Goal: Information Seeking & Learning: Learn about a topic

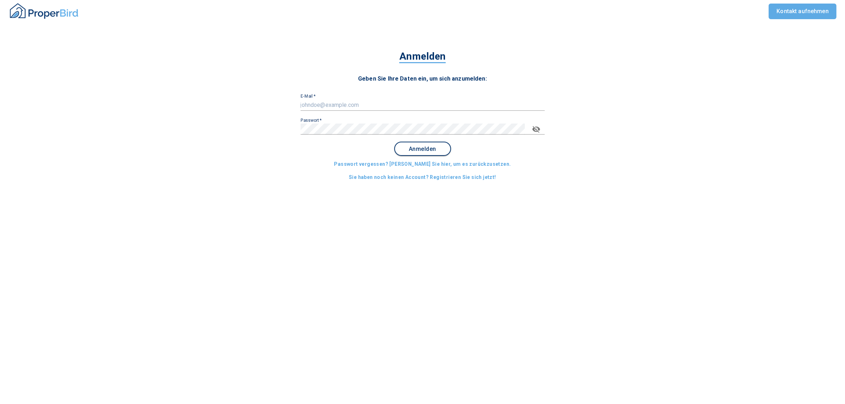
type input "[PERSON_NAME][EMAIL_ADDRESS][PERSON_NAME][DOMAIN_NAME]"
click at [431, 150] on span "Anmelden" at bounding box center [423, 149] width 44 height 6
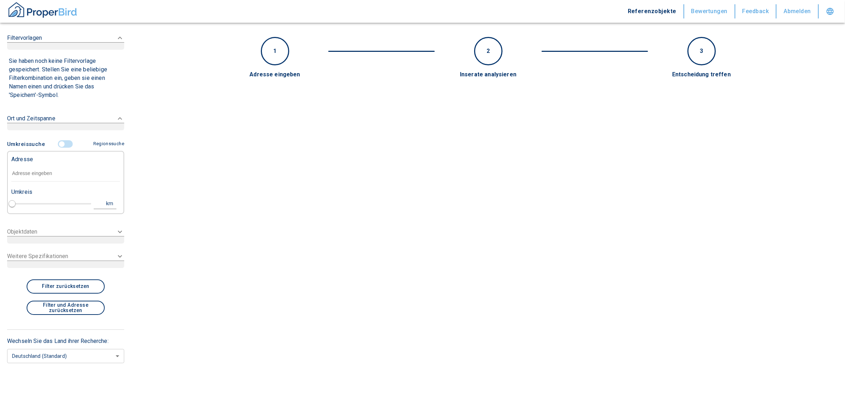
type input "2020"
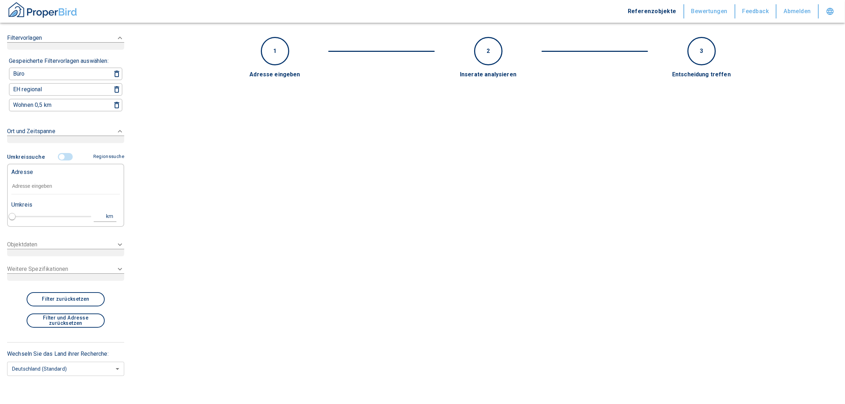
click at [22, 187] on input "text" at bounding box center [65, 186] width 109 height 16
paste input "Ergolding | [STREET_ADDRESS]"
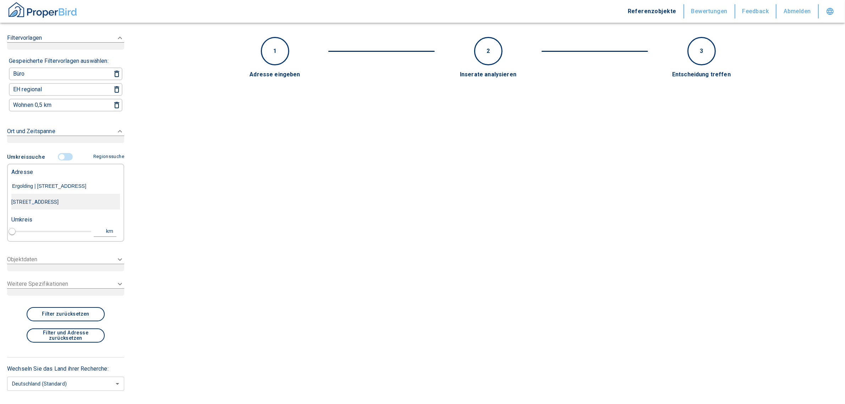
click at [30, 200] on div "[STREET_ADDRESS]" at bounding box center [65, 202] width 109 height 15
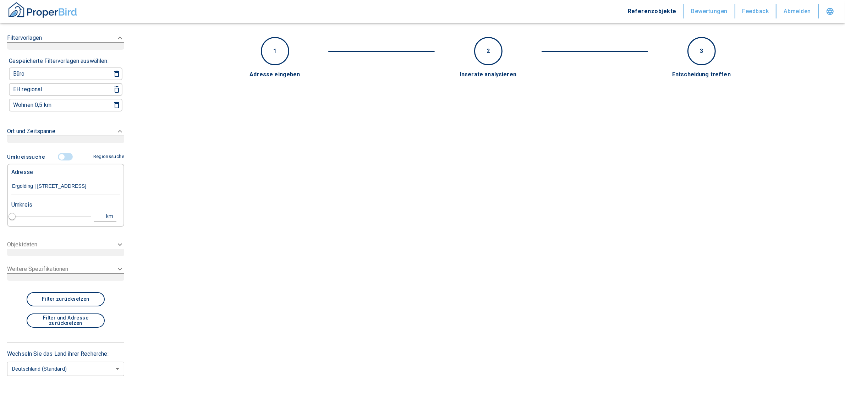
type input "[STREET_ADDRESS]"
type input "1"
type input "2020"
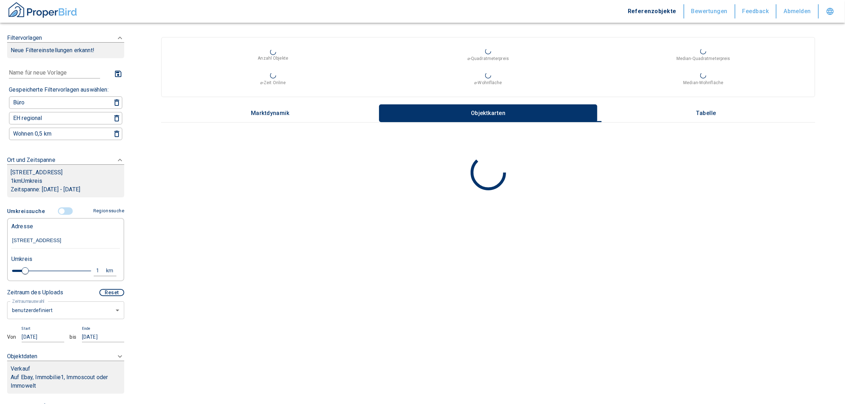
type input "[STREET_ADDRESS]"
click at [49, 308] on body "Referenzobjekte Bewertungen Feedback Abmelden Filtervorlagen Neue Filtereinstel…" at bounding box center [422, 202] width 845 height 404
click at [37, 350] on li "letzte 6 Monate" at bounding box center [62, 351] width 110 height 12
type input "2020"
type input "6"
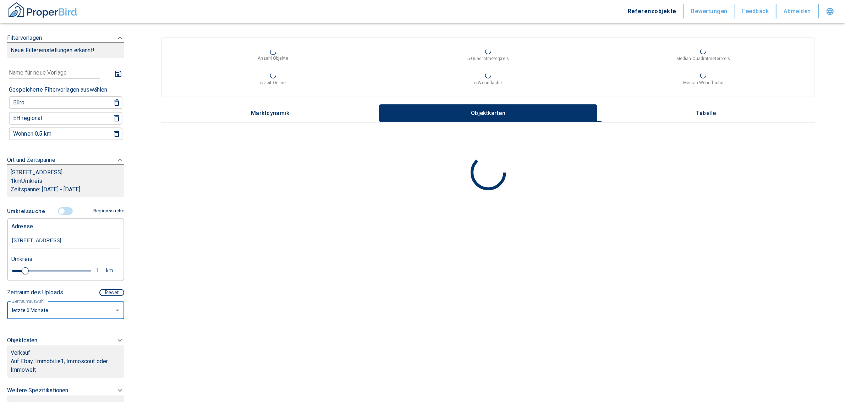
click at [54, 357] on p "Auf Ebay, Immobilie1, Immoscout oder Immowelt" at bounding box center [66, 365] width 110 height 17
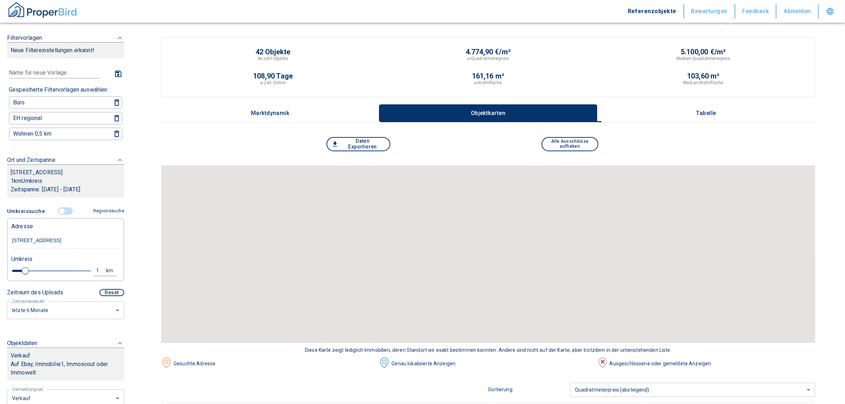
scroll to position [177, 0]
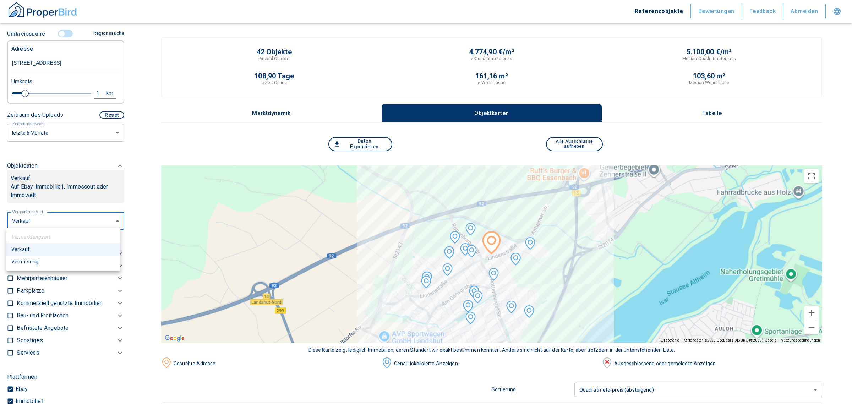
click at [41, 258] on li "Vermietung" at bounding box center [63, 262] width 114 height 12
type input "rent"
type input "2020"
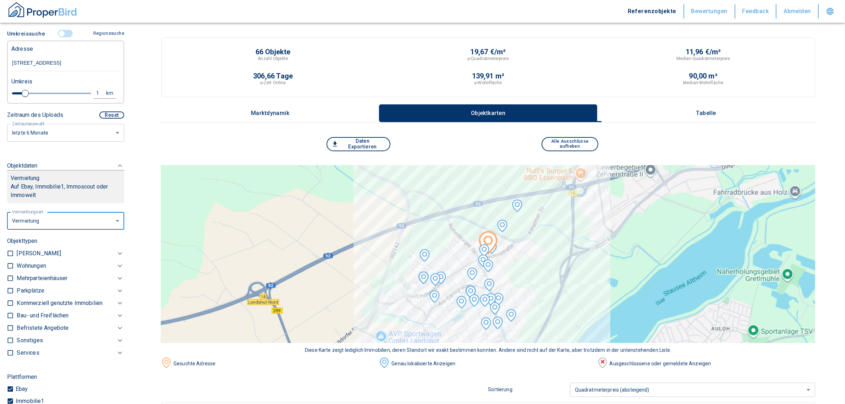
click at [50, 299] on p "Kommerziell genutzte Immobilien" at bounding box center [60, 303] width 86 height 9
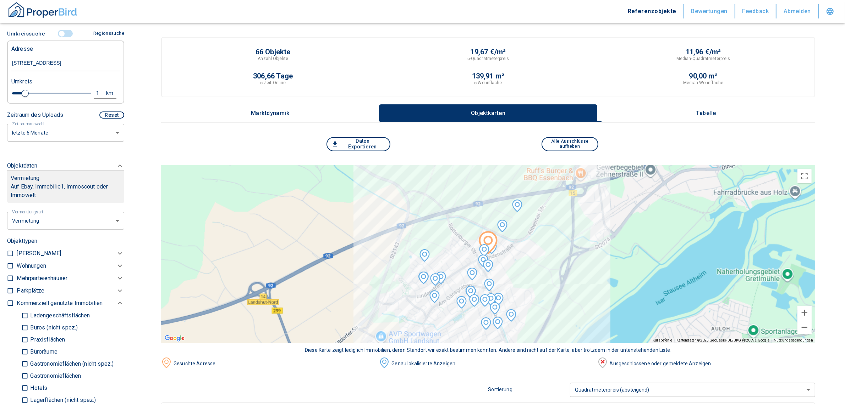
click at [35, 325] on p "Büros (nicht spez.)" at bounding box center [52, 328] width 49 height 6
click at [28, 322] on input "Büros (nicht spez.)" at bounding box center [24, 327] width 7 height 12
checkbox input "true"
type input "2020"
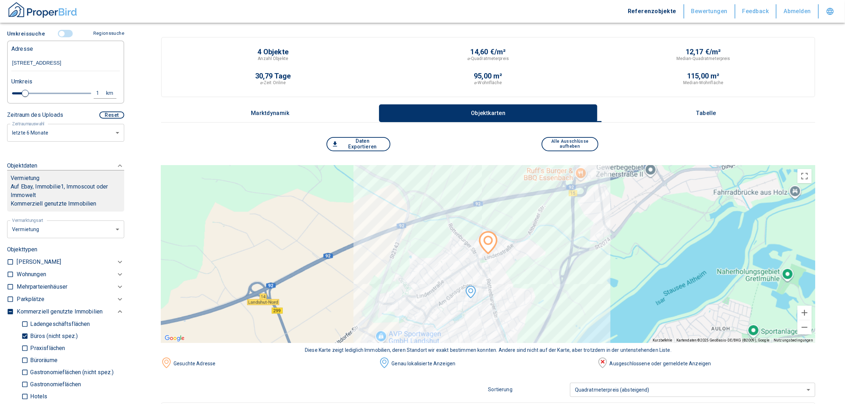
click at [32, 333] on p "Büros (nicht spez.)" at bounding box center [52, 336] width 49 height 6
click at [28, 332] on input "Büros (nicht spez.)" at bounding box center [24, 336] width 7 height 12
checkbox input "false"
type input "2020"
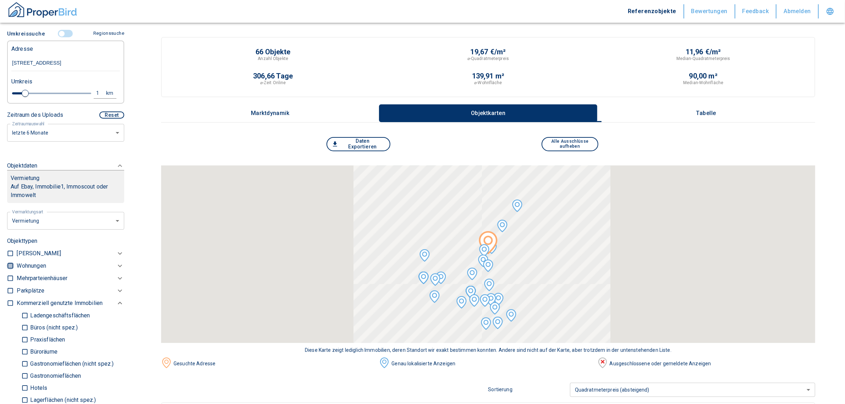
click at [7, 263] on input "checkbox" at bounding box center [10, 265] width 7 height 7
checkbox input "true"
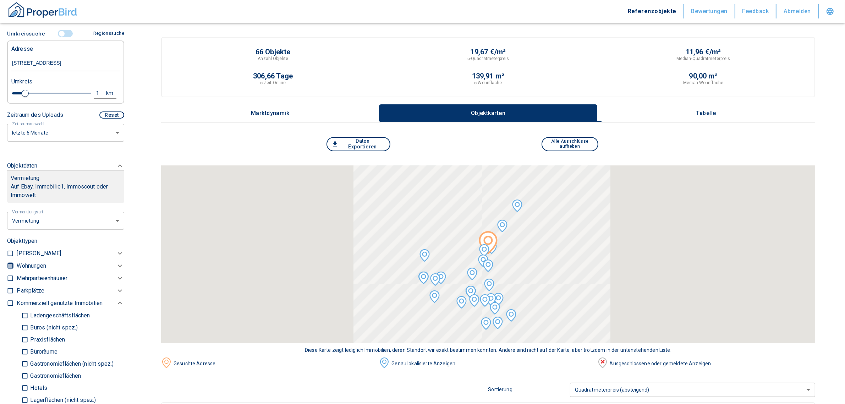
checkbox input "true"
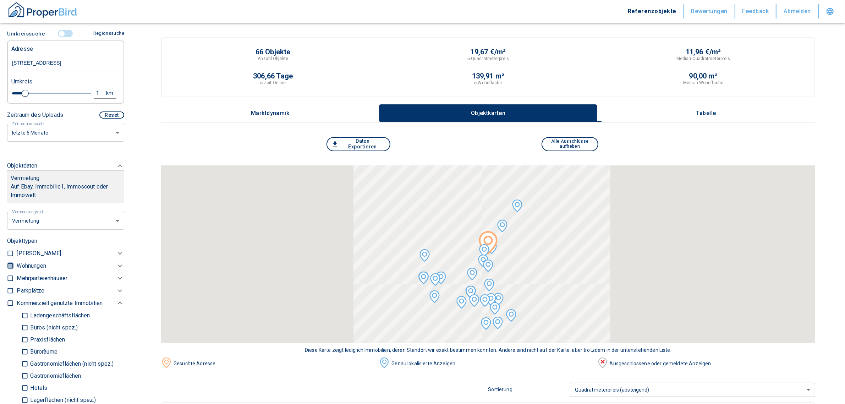
type input "2020"
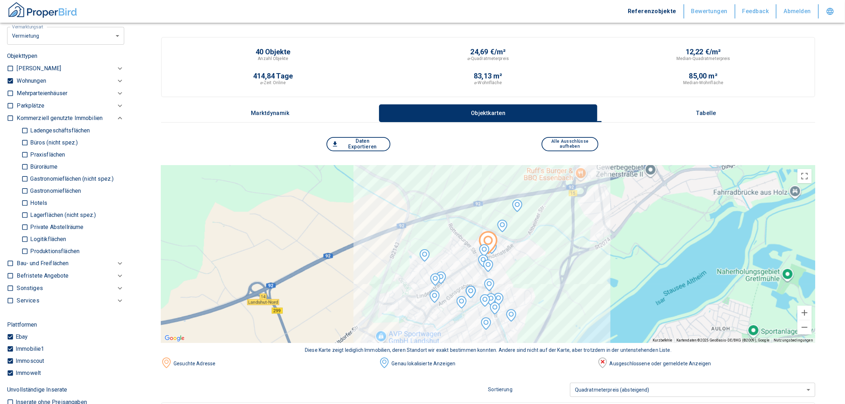
scroll to position [355, 0]
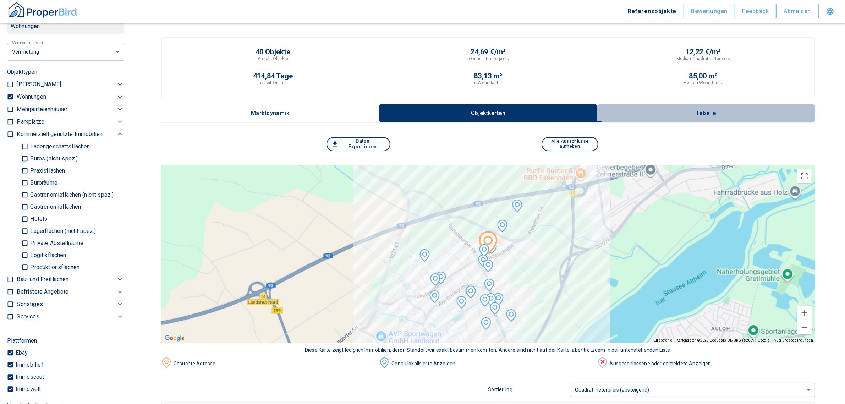
click at [715, 110] on p "Tabelle" at bounding box center [706, 113] width 35 height 6
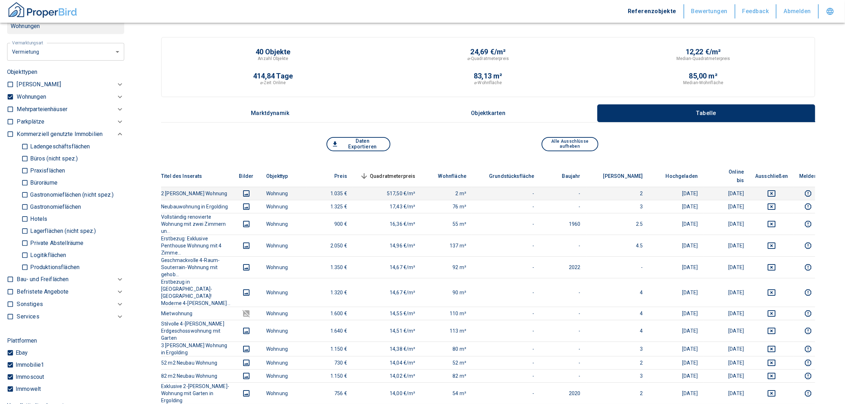
click at [774, 189] on icon "deselect this listing" at bounding box center [771, 193] width 9 height 9
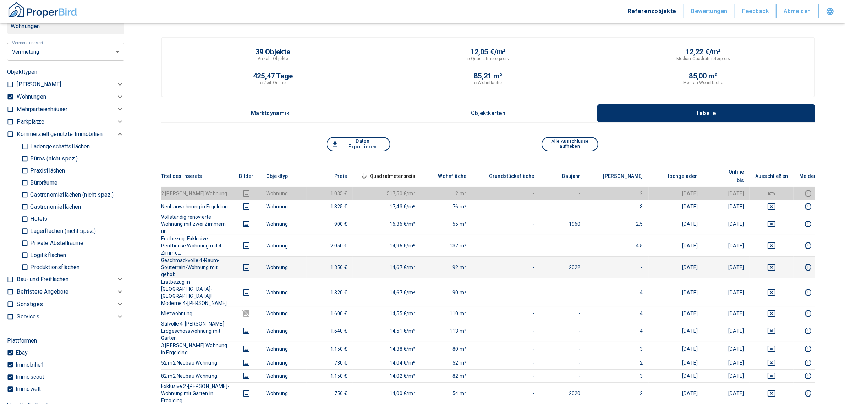
scroll to position [532, 0]
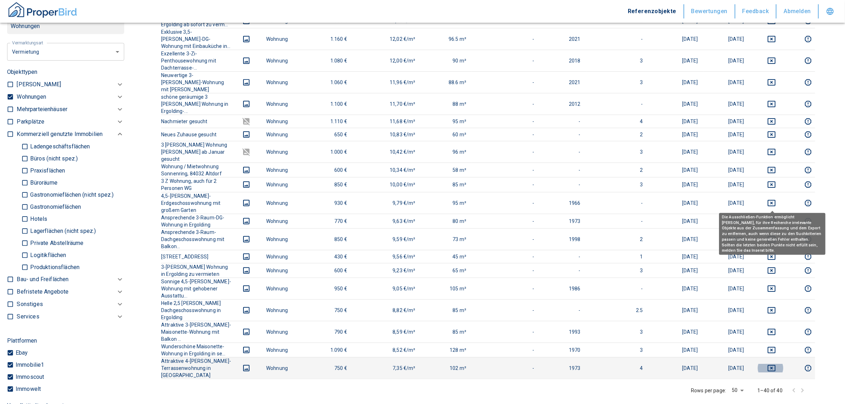
click at [771, 364] on icon "deselect this listing" at bounding box center [771, 368] width 9 height 9
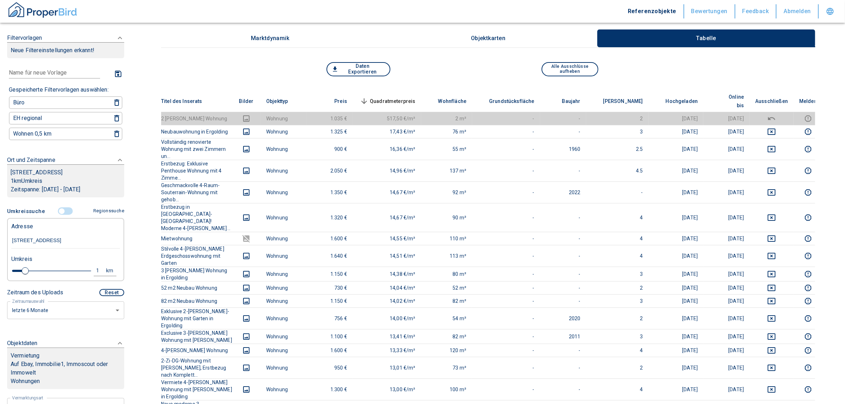
scroll to position [0, 0]
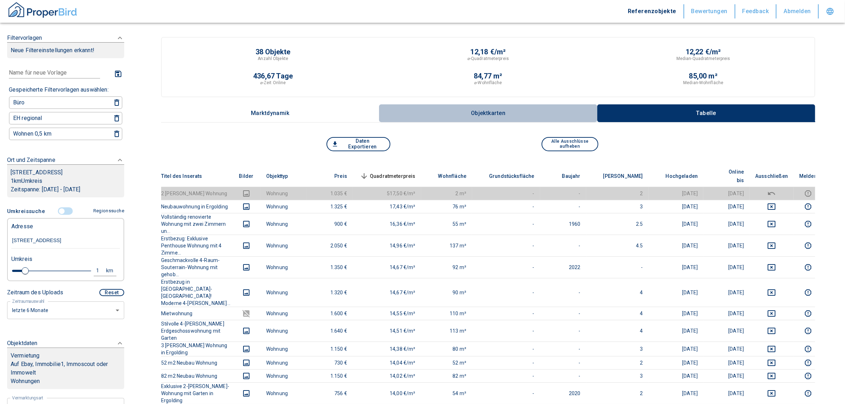
click at [492, 109] on button "Objektkarten" at bounding box center [488, 113] width 218 height 18
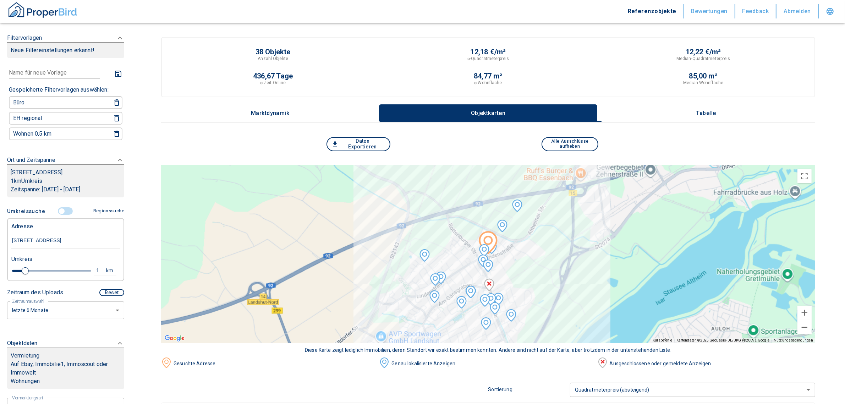
scroll to position [177, 0]
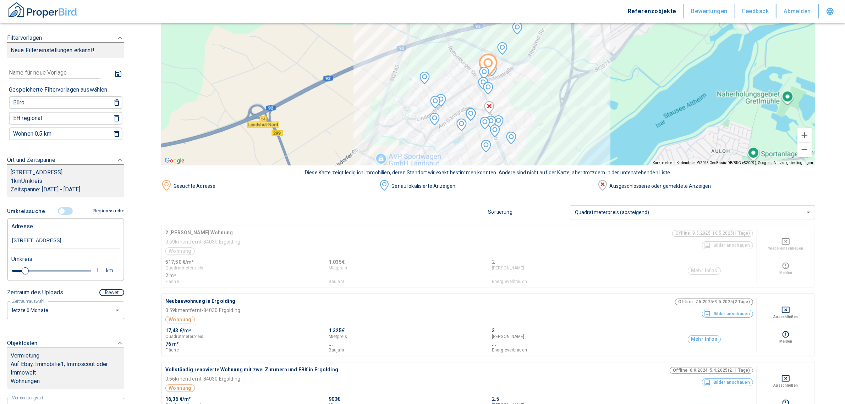
click at [812, 144] on button "Verkleinern" at bounding box center [805, 150] width 14 height 14
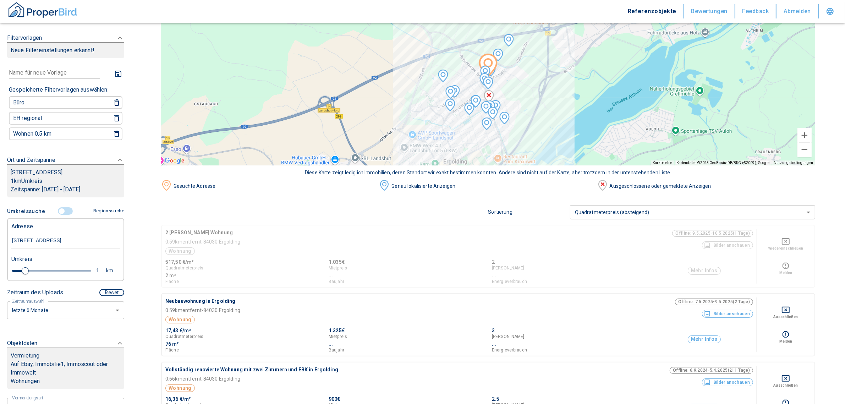
click at [812, 144] on button "Verkleinern" at bounding box center [805, 150] width 14 height 14
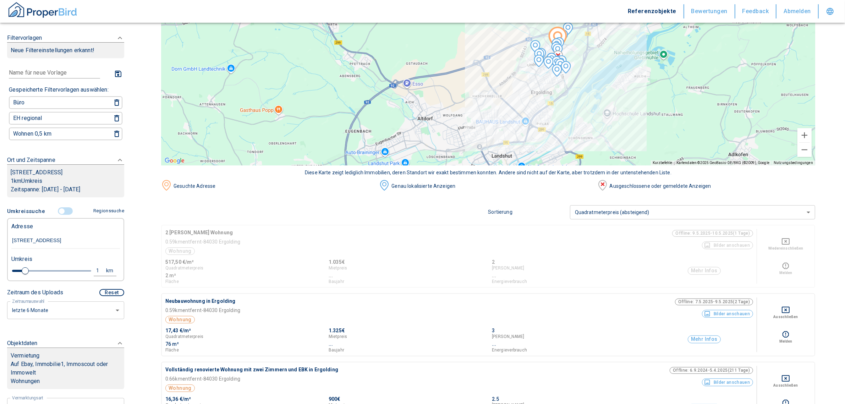
drag, startPoint x: 599, startPoint y: 120, endPoint x: 669, endPoint y: 93, distance: 75.3
click at [669, 93] on div at bounding box center [488, 76] width 654 height 177
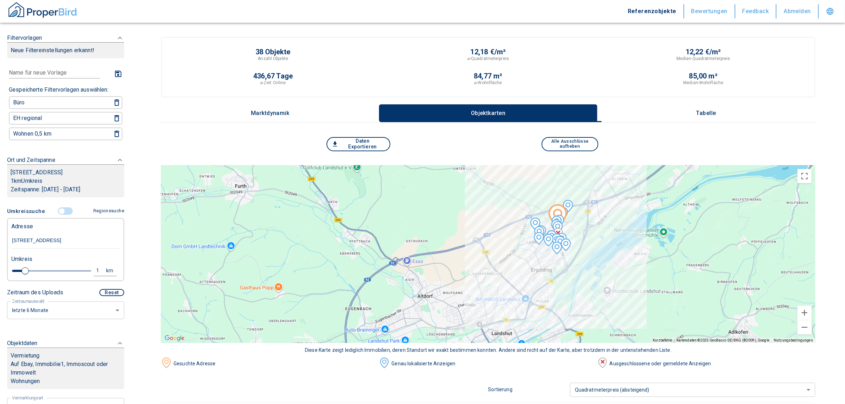
click at [707, 105] on button "Tabelle" at bounding box center [706, 113] width 218 height 18
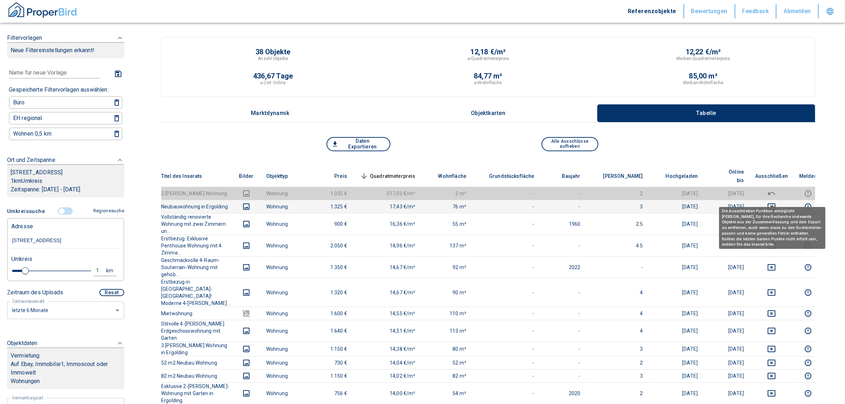
click at [777, 202] on button "deselect this listing" at bounding box center [771, 206] width 33 height 9
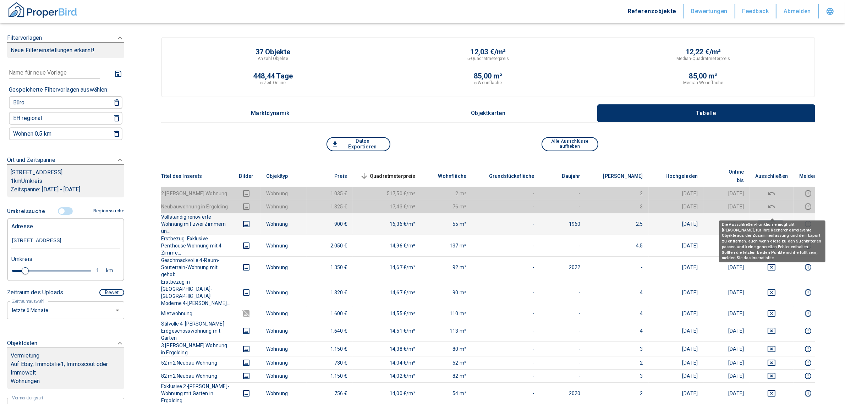
click at [773, 220] on icon "deselect this listing" at bounding box center [771, 224] width 9 height 9
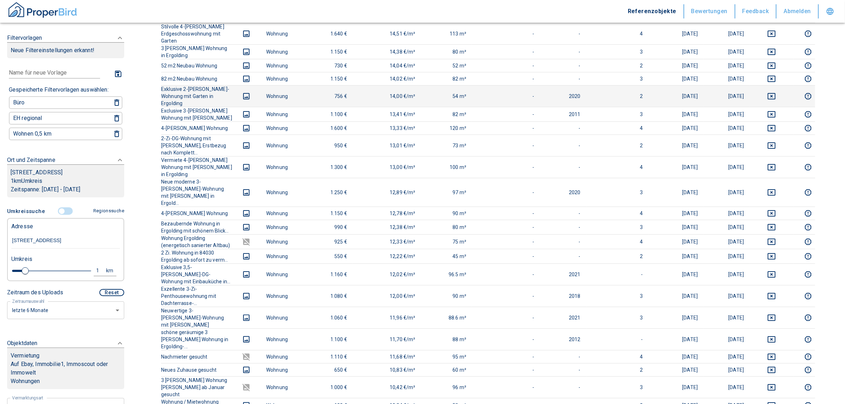
scroll to position [532, 0]
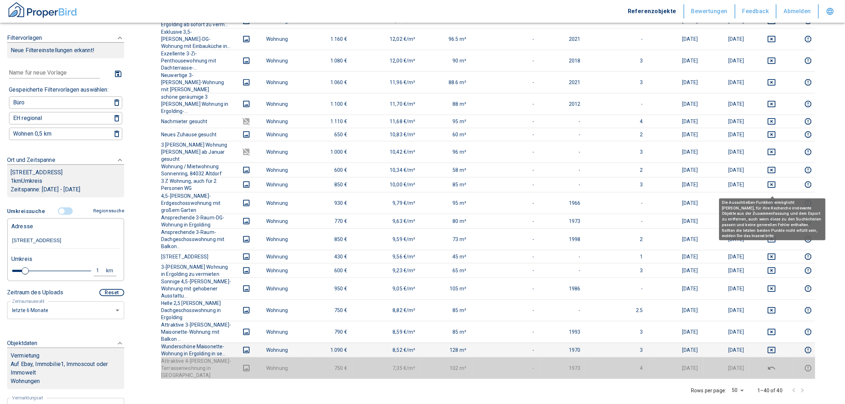
click at [774, 346] on icon "deselect this listing" at bounding box center [771, 350] width 9 height 9
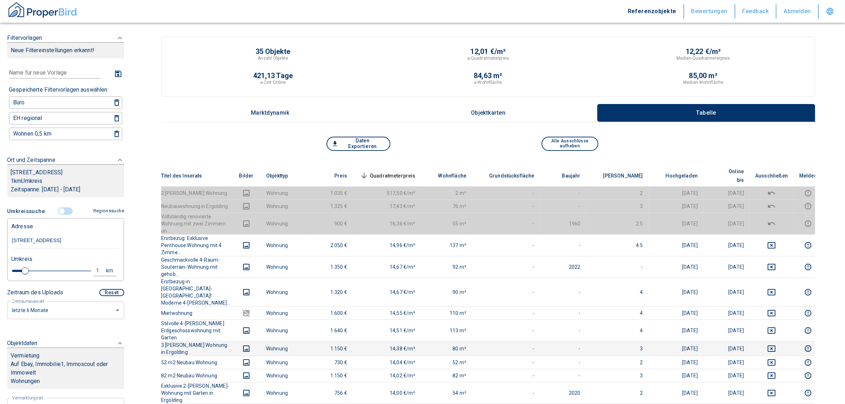
scroll to position [0, 0]
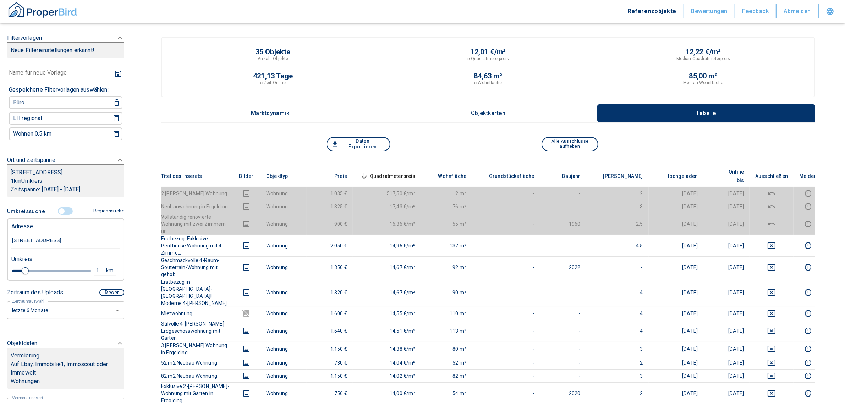
click at [80, 229] on div "Adresse" at bounding box center [65, 226] width 109 height 14
drag, startPoint x: 71, startPoint y: 241, endPoint x: -26, endPoint y: 227, distance: 98.2
paste input "84030"
click at [13, 239] on input "84030" at bounding box center [65, 241] width 109 height 16
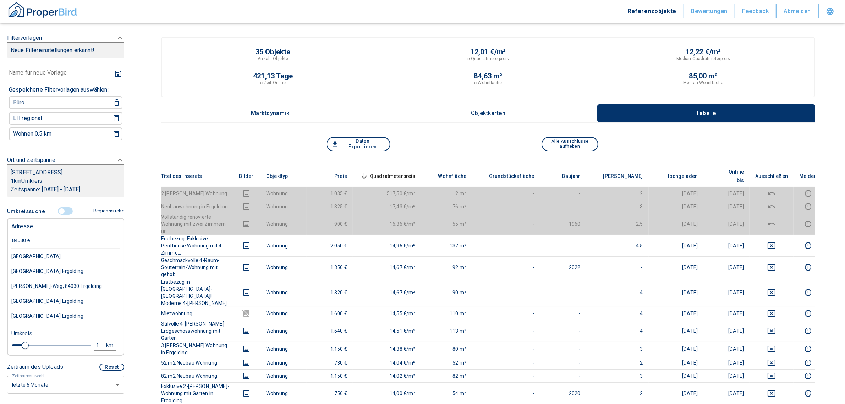
drag, startPoint x: 41, startPoint y: 241, endPoint x: -27, endPoint y: 233, distance: 68.7
type input "84030 e"
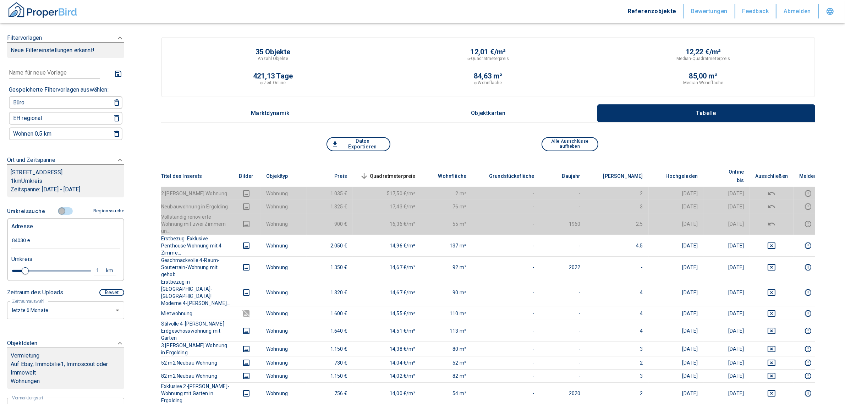
click at [59, 212] on input "controlled" at bounding box center [61, 211] width 21 height 8
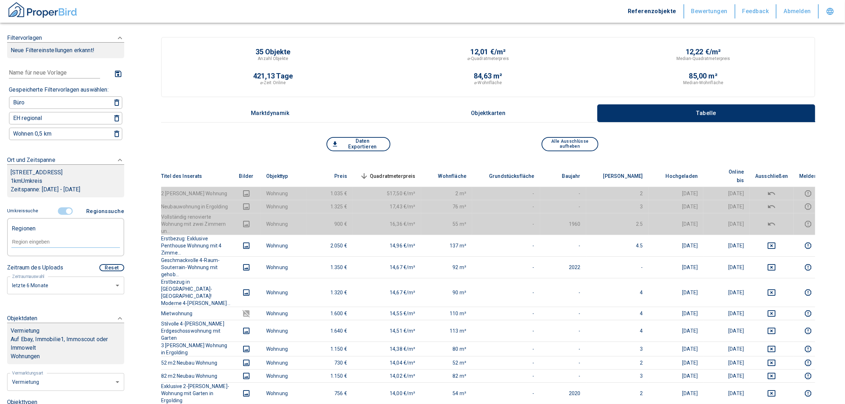
click at [46, 235] on div at bounding box center [65, 241] width 109 height 12
paste input "84030 e"
click at [55, 257] on li "84030 Ergolding" at bounding box center [62, 256] width 103 height 13
type input "84030 Er"
type input "2020"
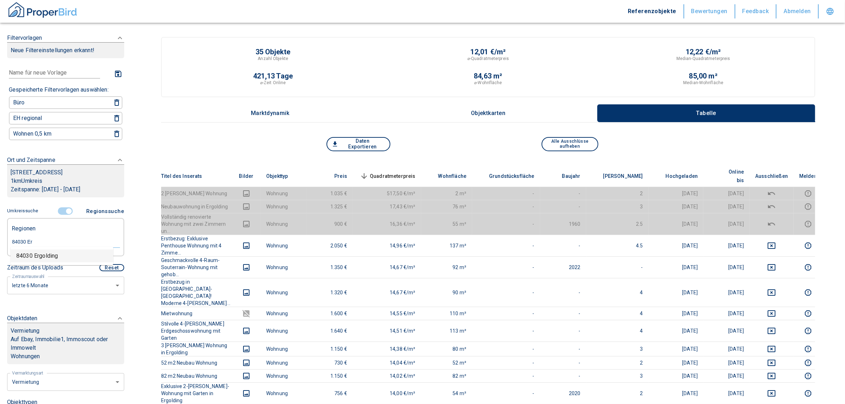
type input "84030 Ergolding"
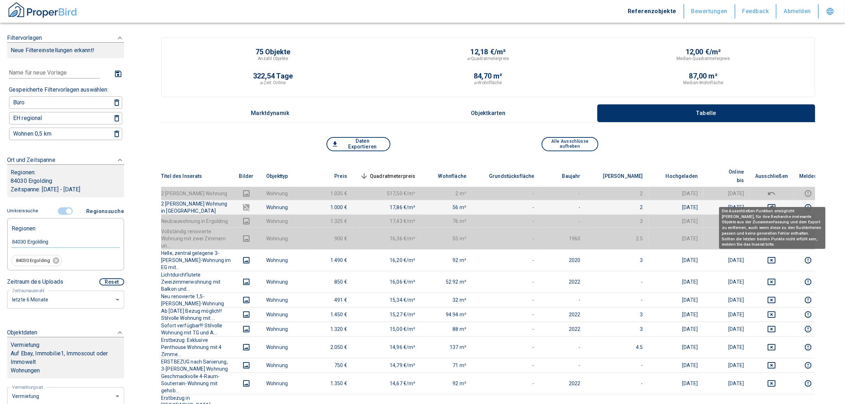
click at [777, 203] on button "deselect this listing" at bounding box center [771, 207] width 33 height 9
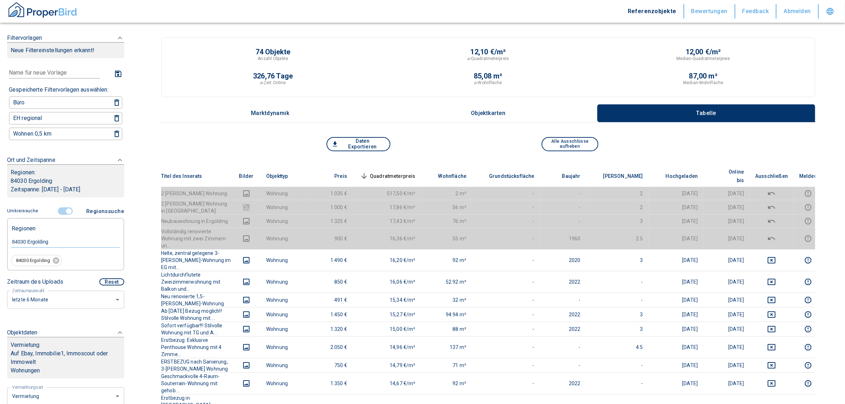
click at [416, 173] on span "Quadratmeterpreis sorted descending" at bounding box center [387, 176] width 57 height 9
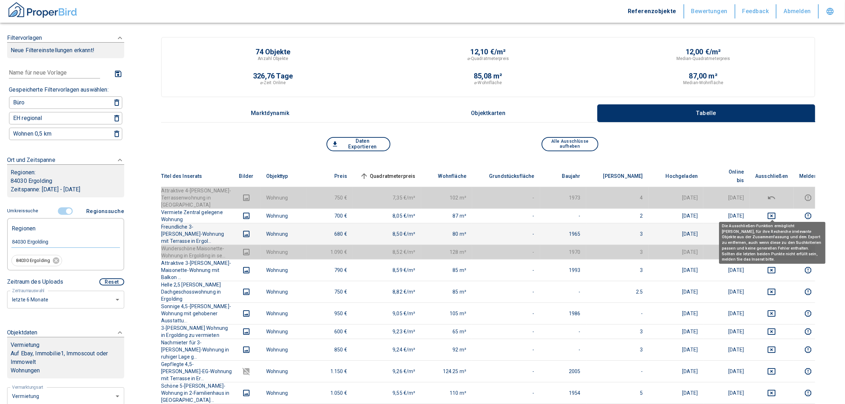
click at [778, 230] on button "deselect this listing" at bounding box center [771, 234] width 33 height 9
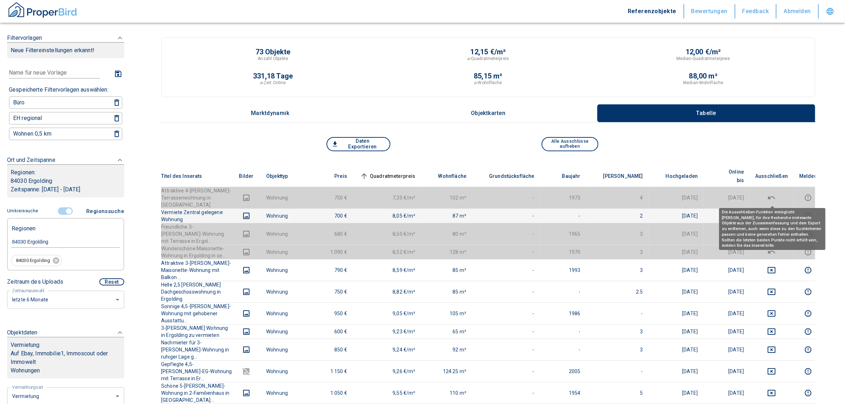
click at [772, 212] on icon "deselect this listing" at bounding box center [771, 216] width 9 height 9
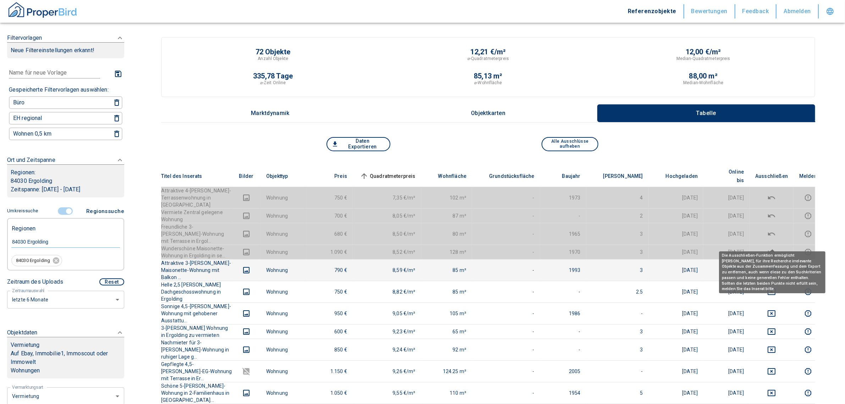
click at [774, 266] on icon "deselect this listing" at bounding box center [771, 270] width 9 height 9
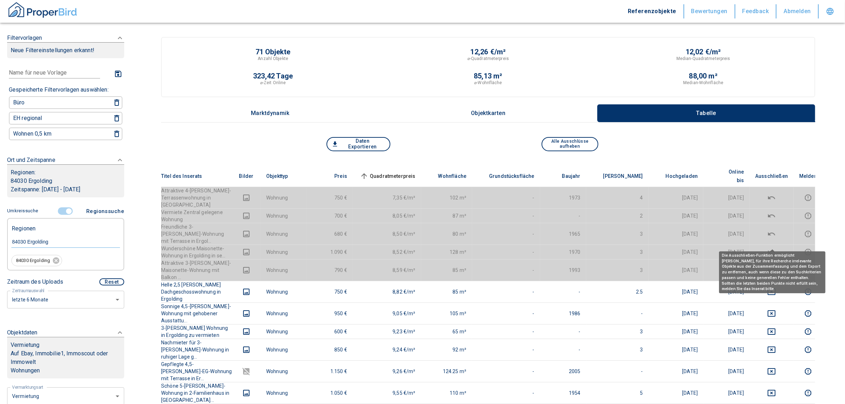
click at [774, 268] on icon "deselect this listing" at bounding box center [771, 269] width 7 height 3
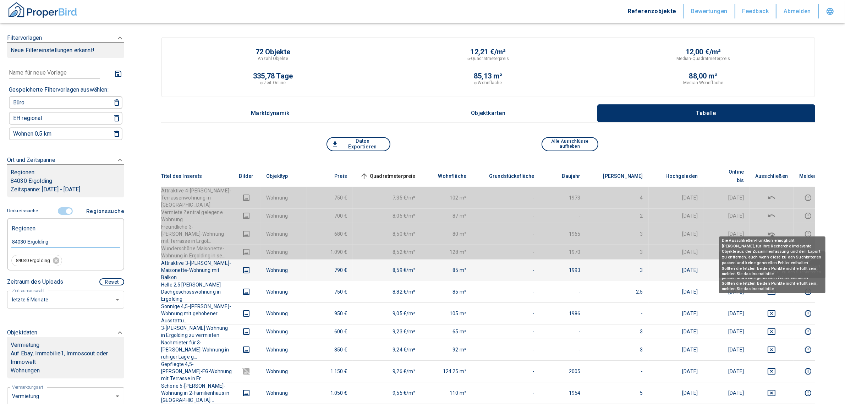
click at [773, 248] on icon "deselect this listing" at bounding box center [771, 252] width 9 height 9
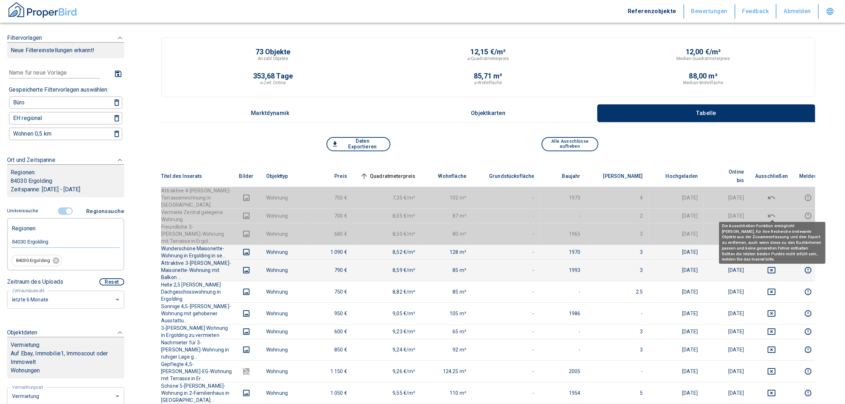
click at [775, 230] on icon "deselect this listing" at bounding box center [771, 234] width 9 height 9
